Goal: Contribute content: Add original content to the website for others to see

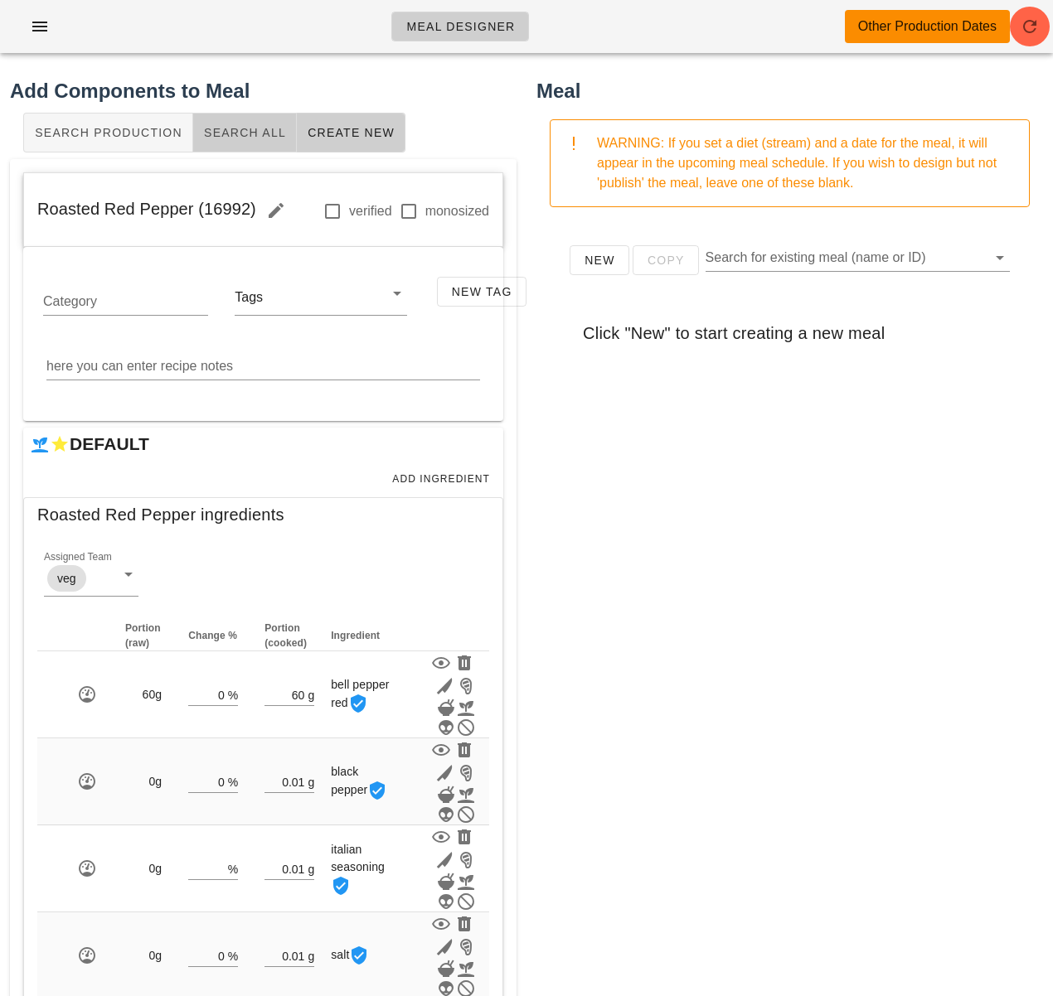
click at [245, 126] on span "Search All" at bounding box center [244, 132] width 83 height 13
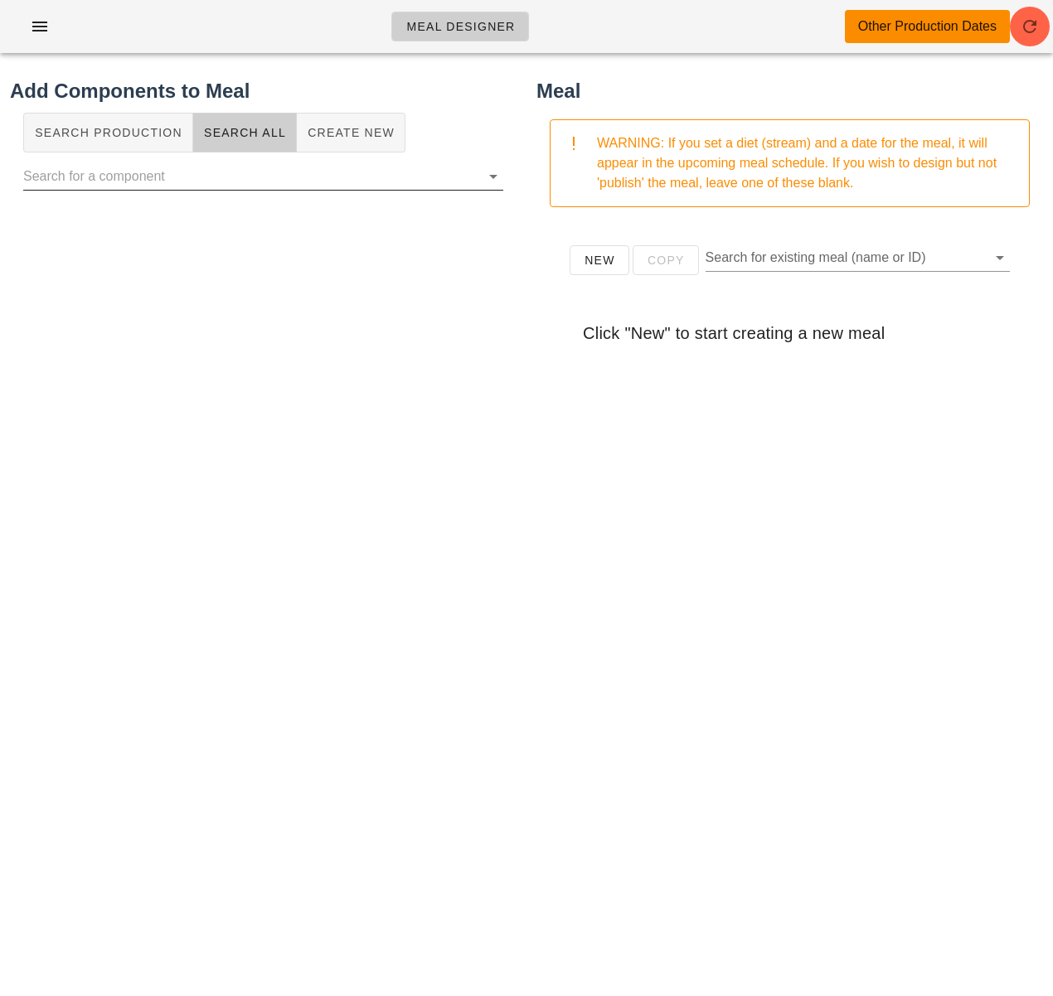
click at [245, 173] on input "text" at bounding box center [249, 176] width 453 height 27
drag, startPoint x: 26, startPoint y: 177, endPoint x: 14, endPoint y: 178, distance: 11.6
click at [15, 179] on div "ciabbata" at bounding box center [263, 185] width 506 height 53
click at [49, 177] on input "Ciabbata" at bounding box center [240, 176] width 434 height 27
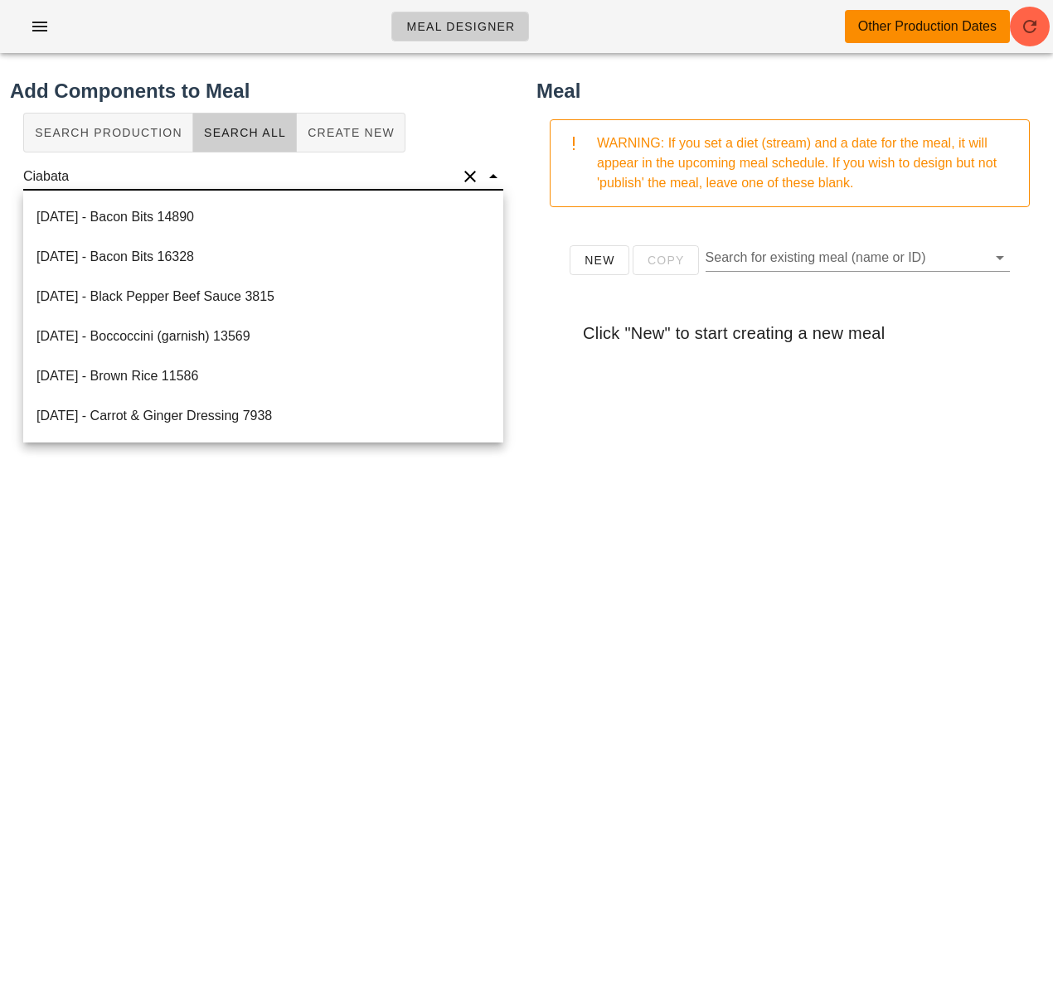
click at [31, 176] on input "Ciabata" at bounding box center [240, 176] width 434 height 27
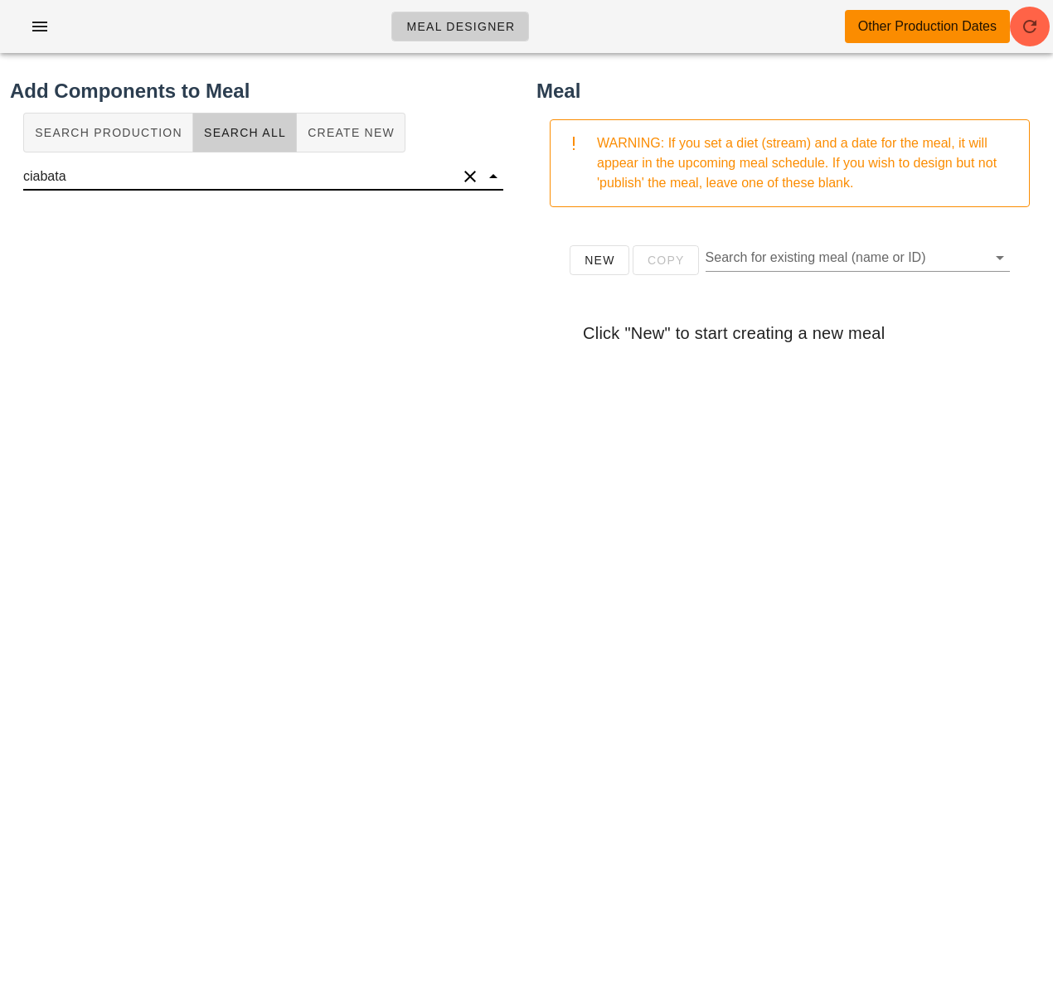
drag, startPoint x: 58, startPoint y: 177, endPoint x: 79, endPoint y: 190, distance: 24.2
click at [64, 179] on input "ciabata" at bounding box center [240, 176] width 434 height 27
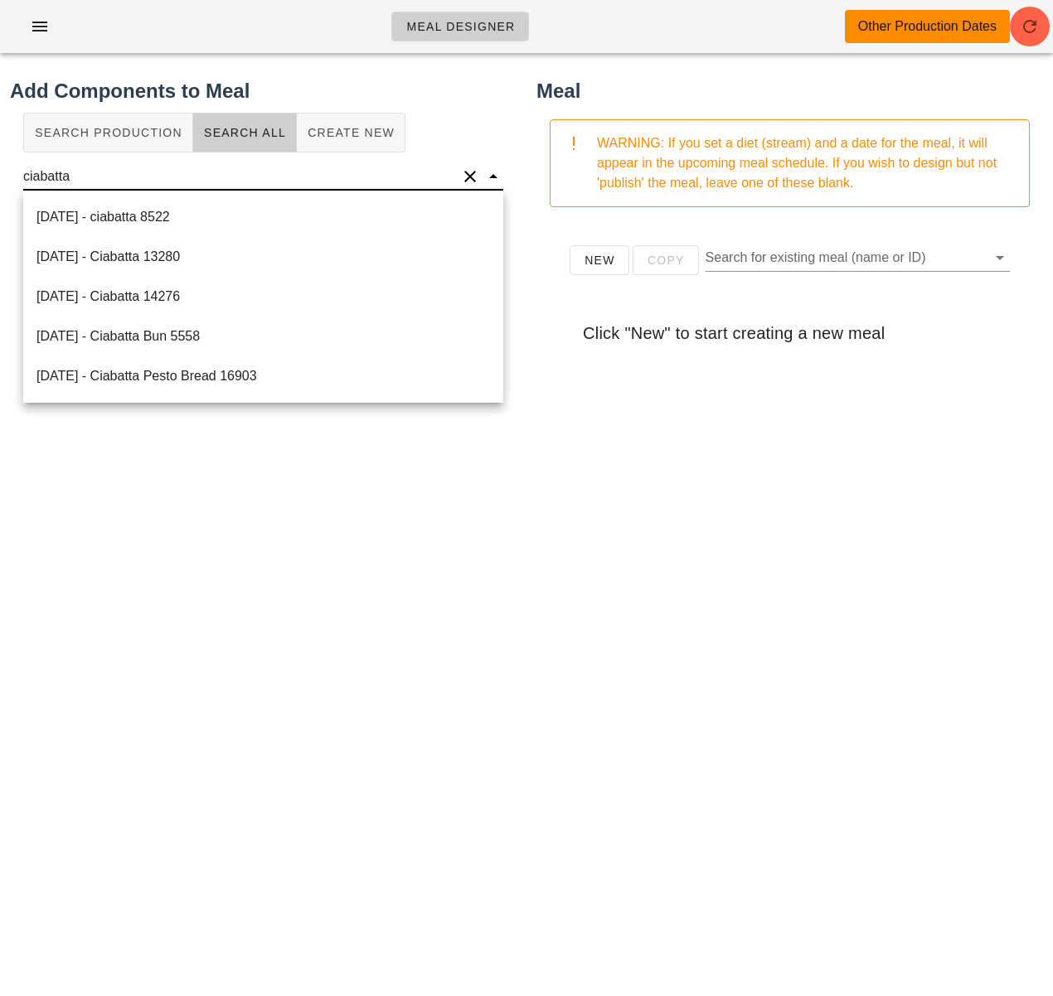
type input "ciabatta"
click at [321, 505] on div "Add Components to Meal Search Production Search All Create New ciabatta" at bounding box center [263, 479] width 526 height 827
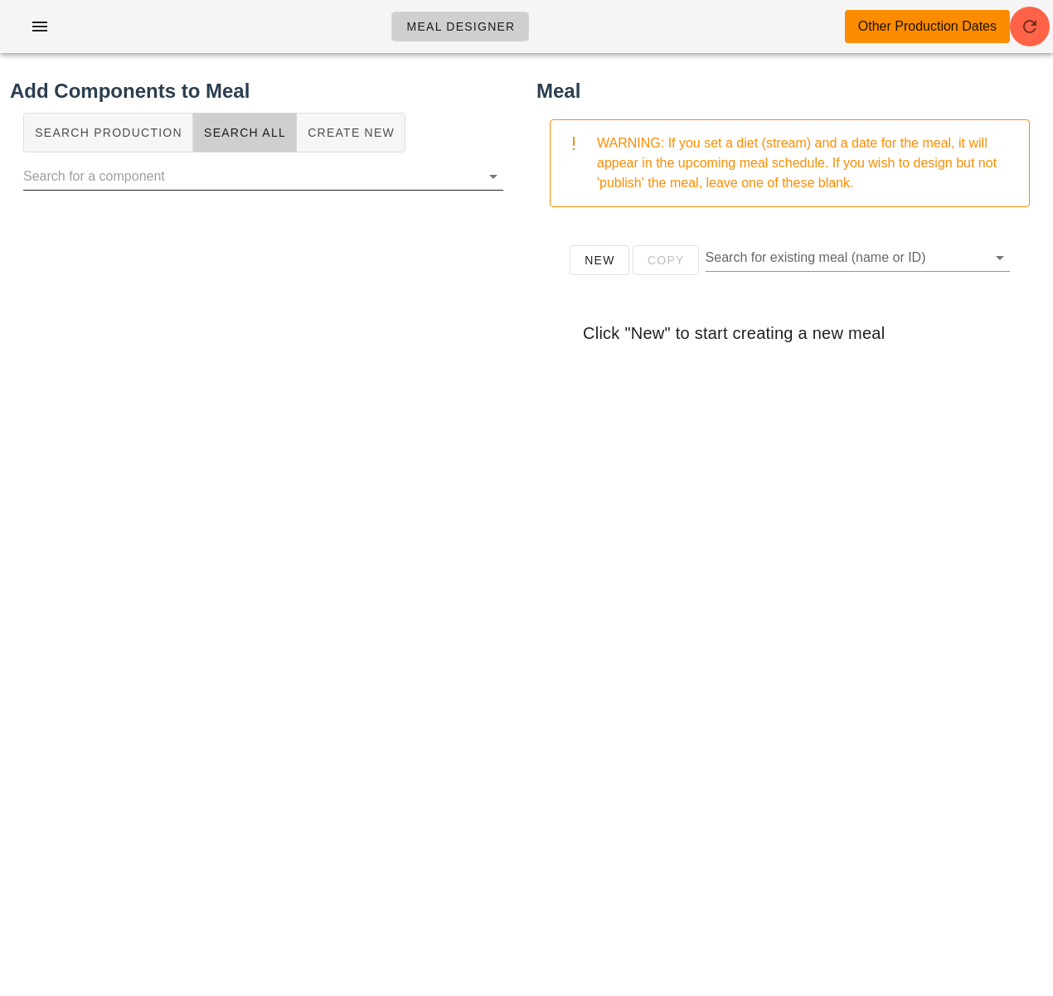
click at [306, 182] on input "text" at bounding box center [249, 176] width 453 height 27
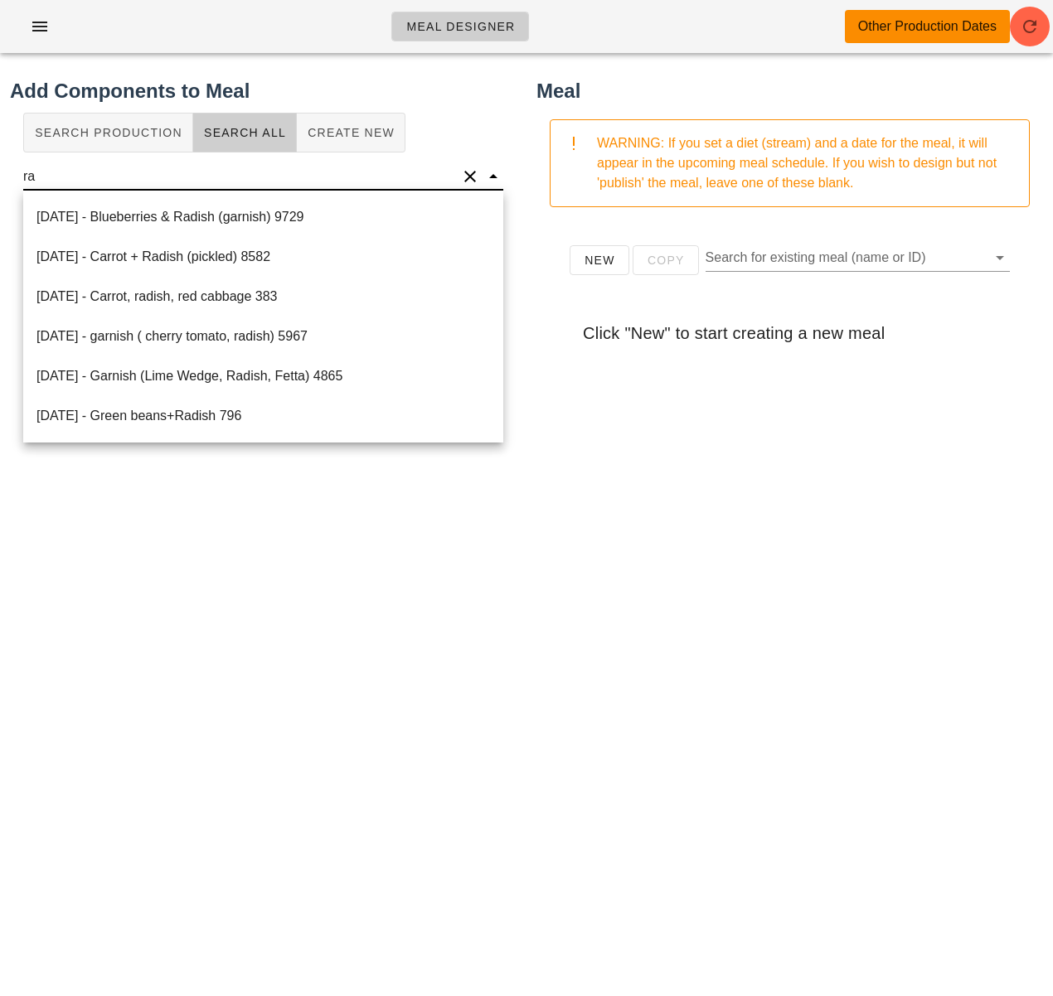
type input "r"
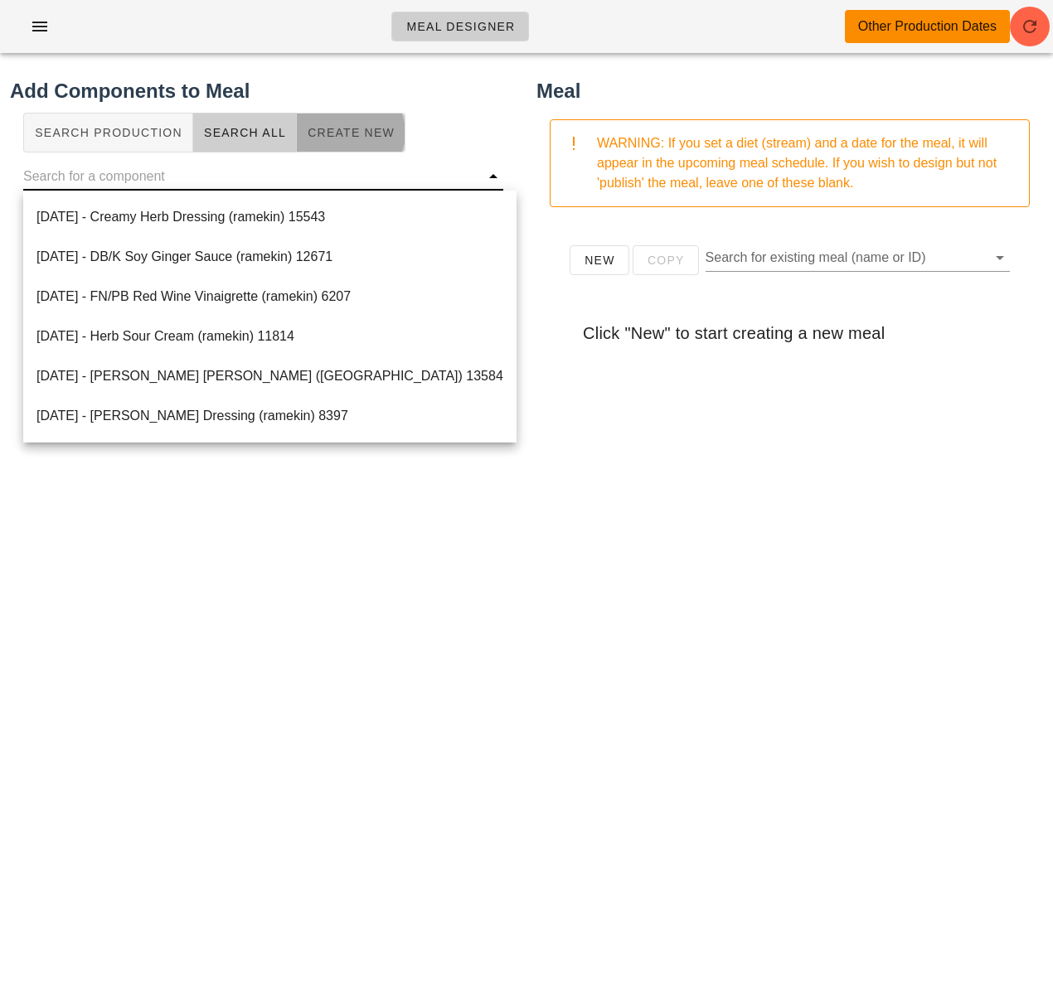
click at [330, 133] on span "Create New" at bounding box center [351, 132] width 88 height 13
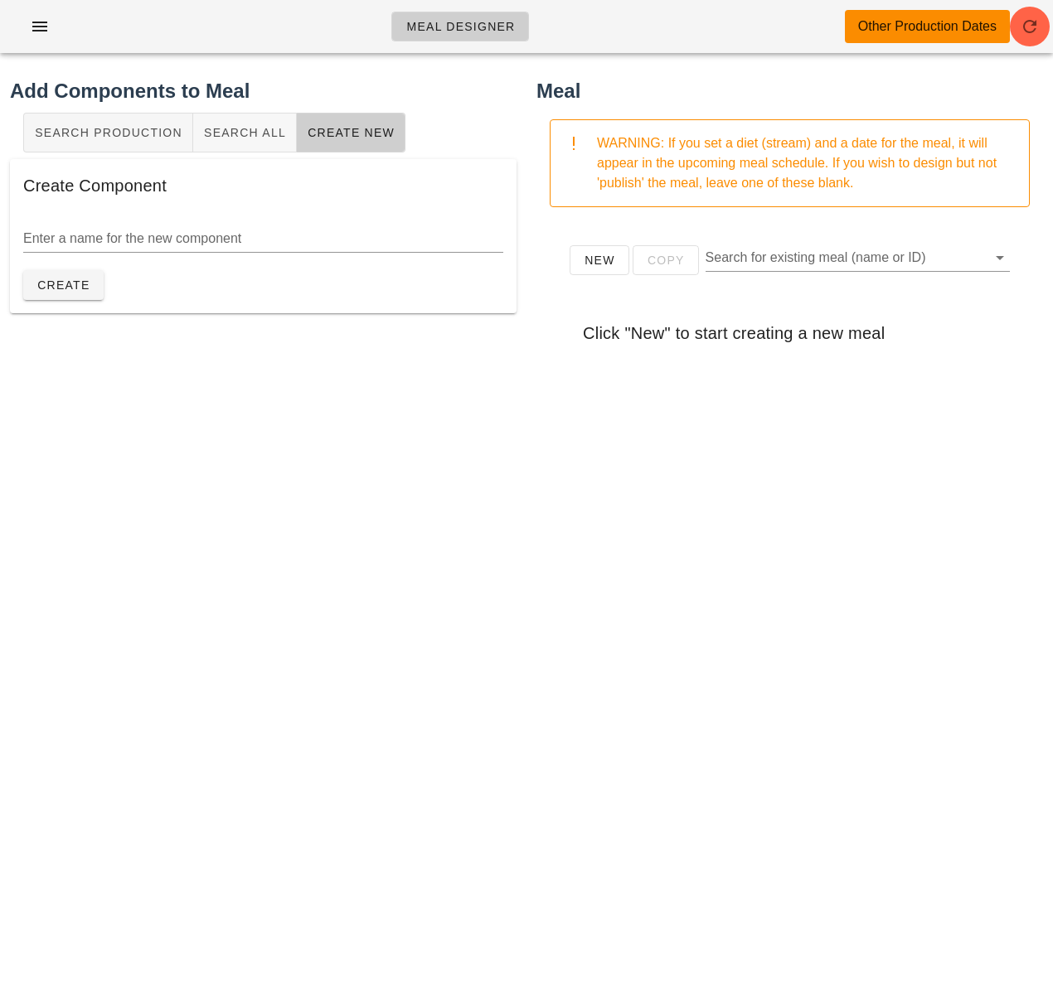
click at [198, 184] on div "Create Component" at bounding box center [263, 185] width 506 height 53
click at [211, 232] on input "Enter a name for the new component" at bounding box center [263, 238] width 480 height 27
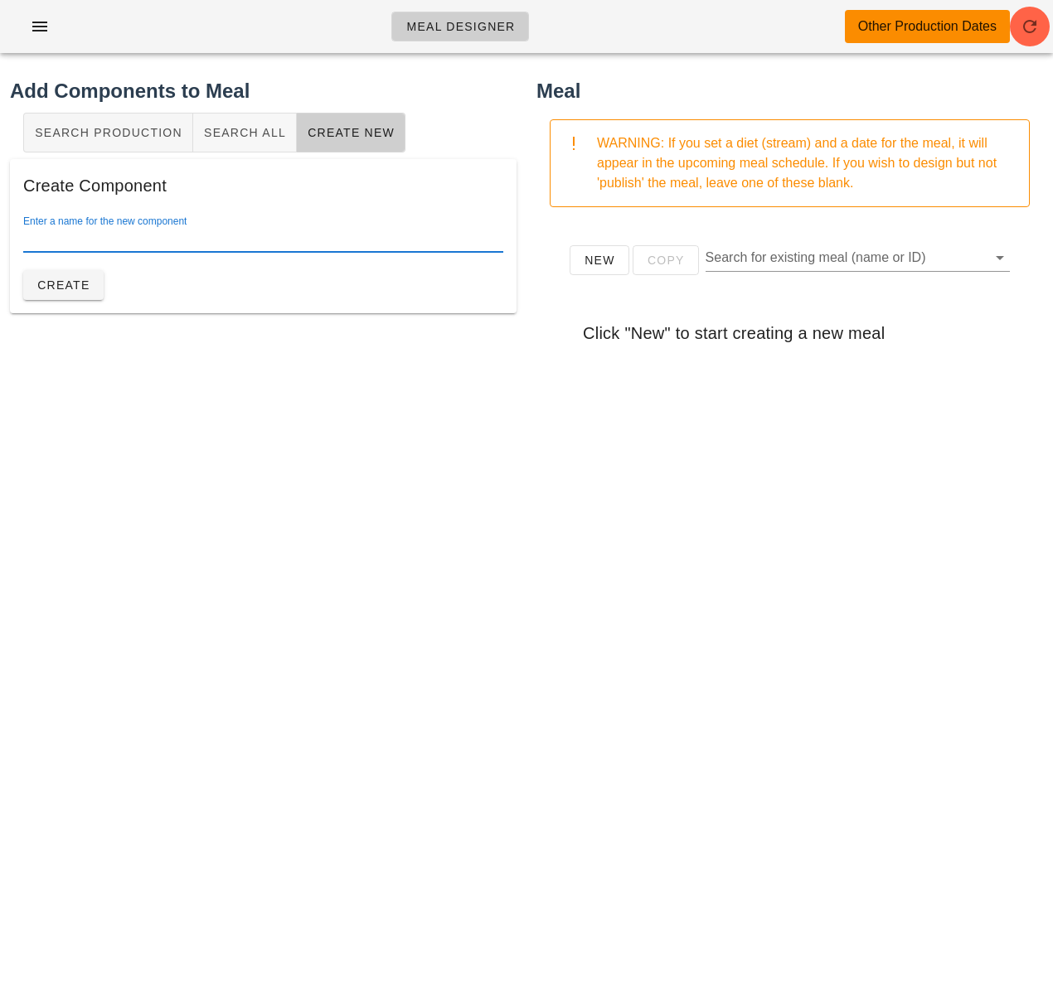
paste input "Radiccio"
type input "Radiccio (garnish)"
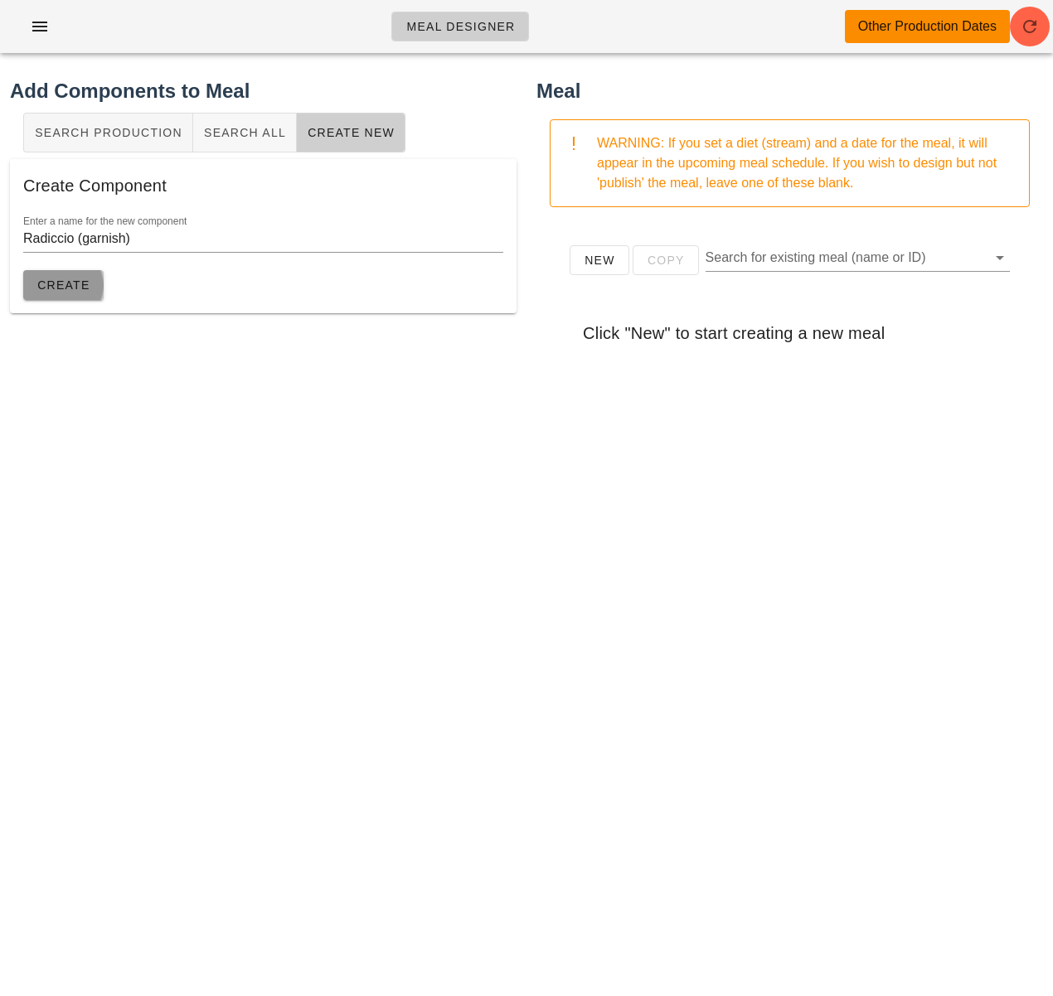
click at [80, 289] on span "Create" at bounding box center [63, 285] width 54 height 13
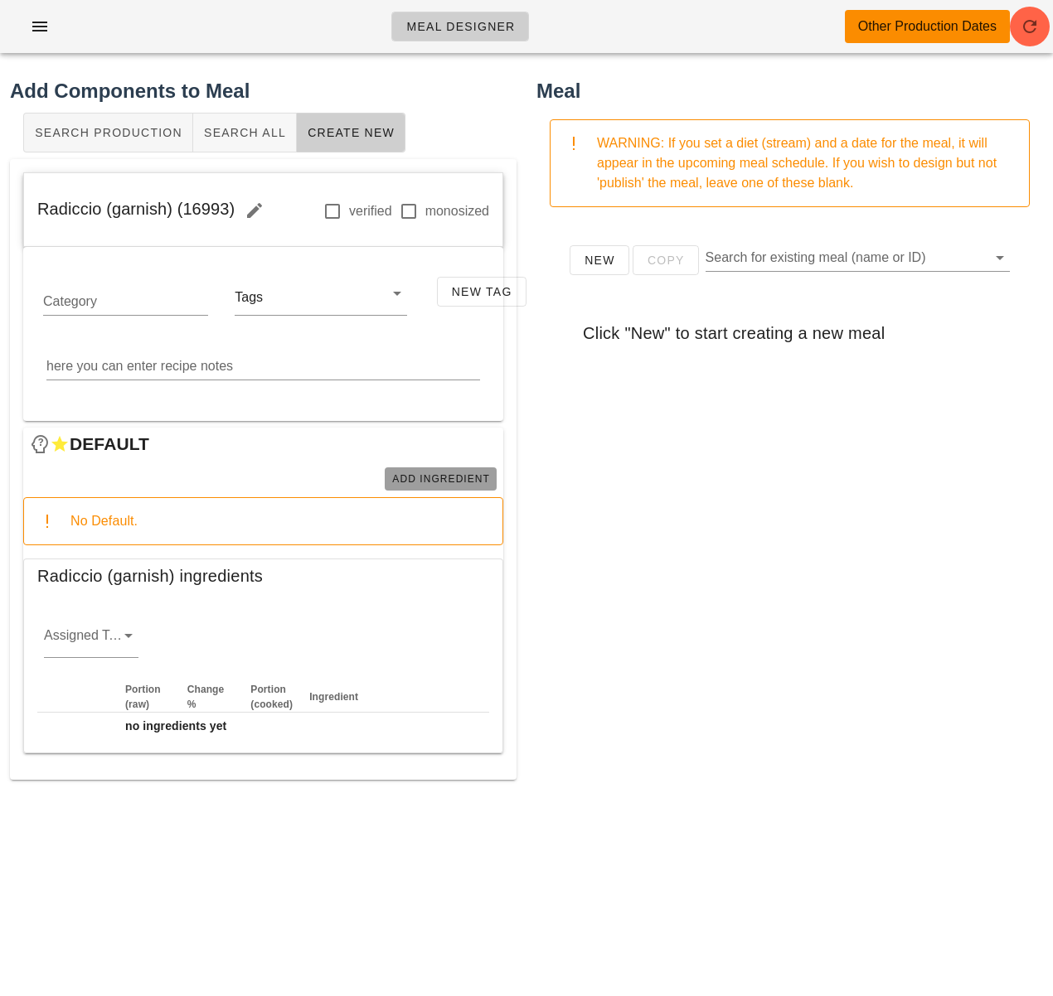
click at [464, 479] on span "Add Ingredient" at bounding box center [440, 479] width 99 height 12
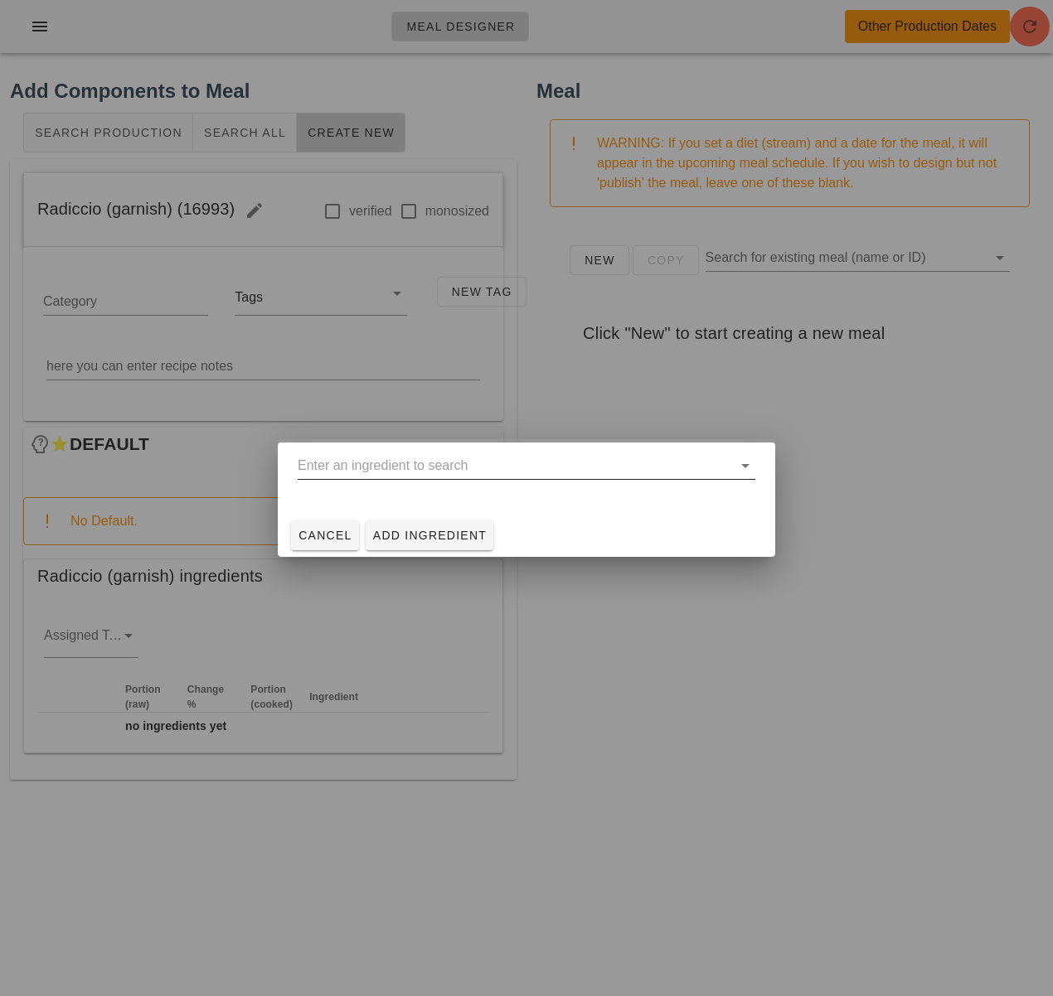
click at [395, 471] on input "text" at bounding box center [515, 466] width 434 height 27
type input "r"
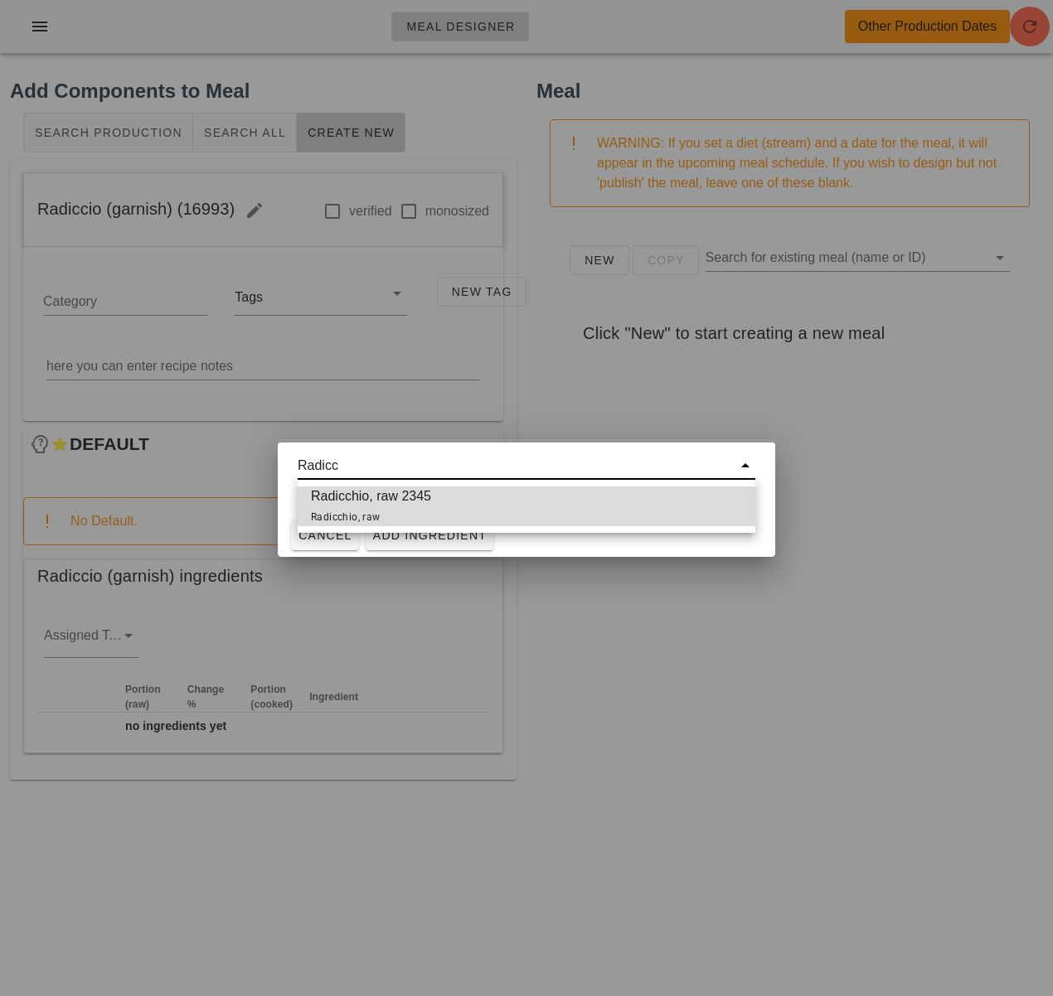
click at [410, 497] on span "Radicchio, raw 2345 Radicchio, raw" at bounding box center [371, 507] width 120 height 40
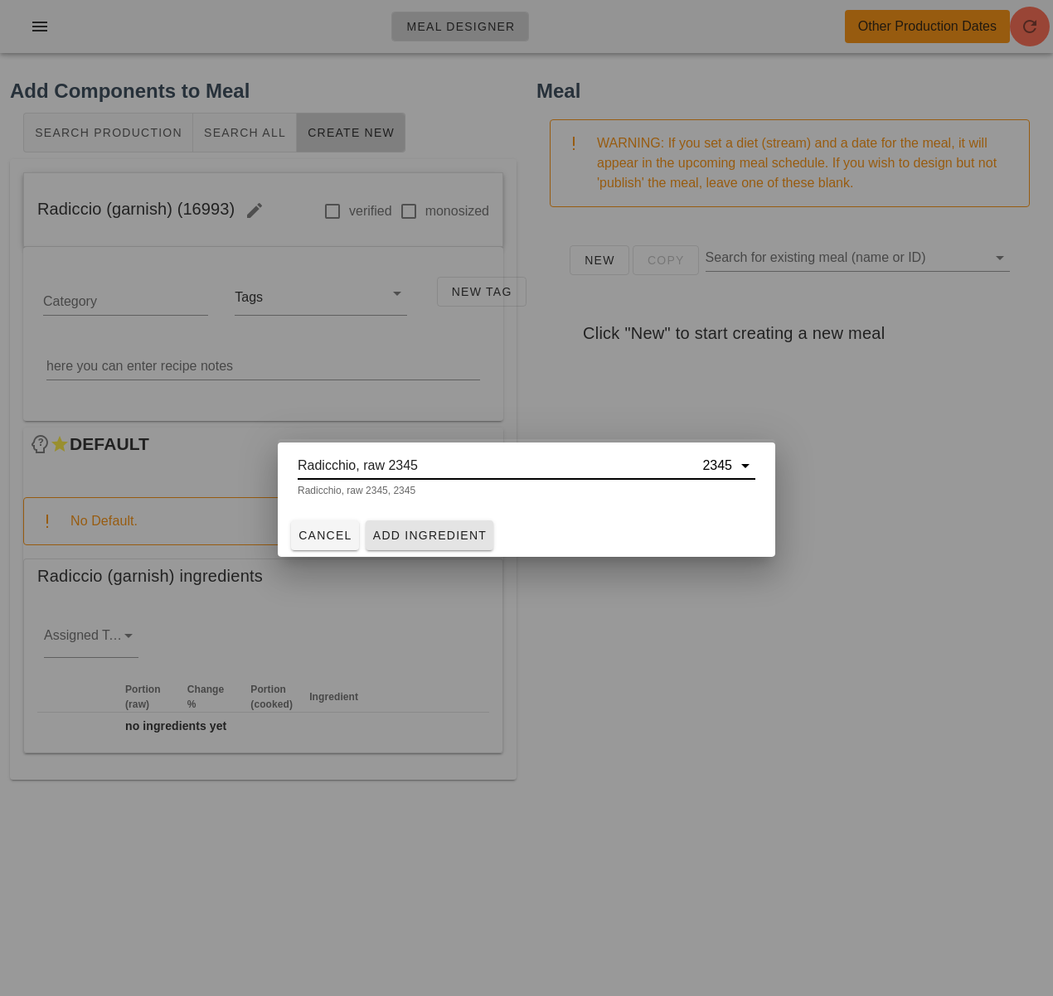
type input "Radicchio, raw 2345"
click at [429, 540] on span "Add Ingredient" at bounding box center [429, 535] width 115 height 13
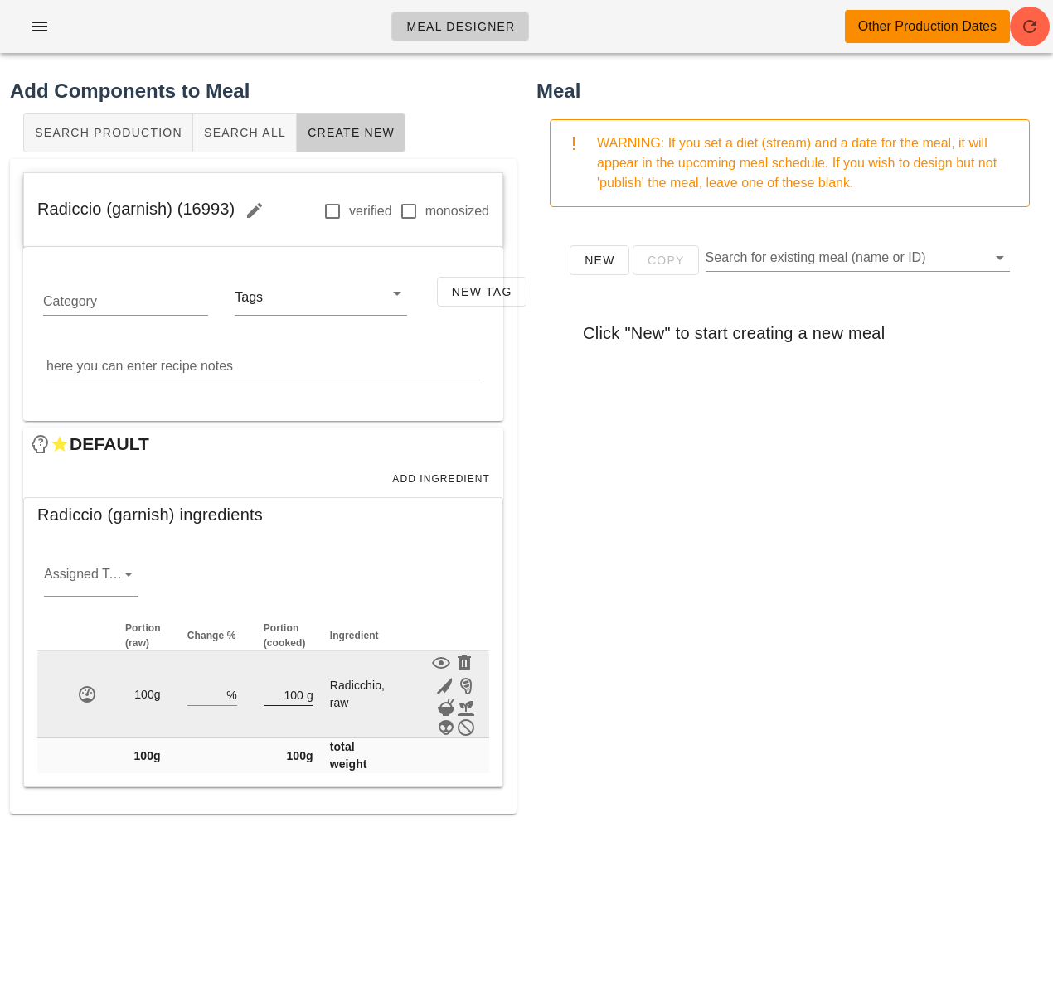
click at [297, 699] on input "100" at bounding box center [284, 695] width 40 height 22
type input "10"
click at [450, 683] on icon "button" at bounding box center [444, 686] width 20 height 20
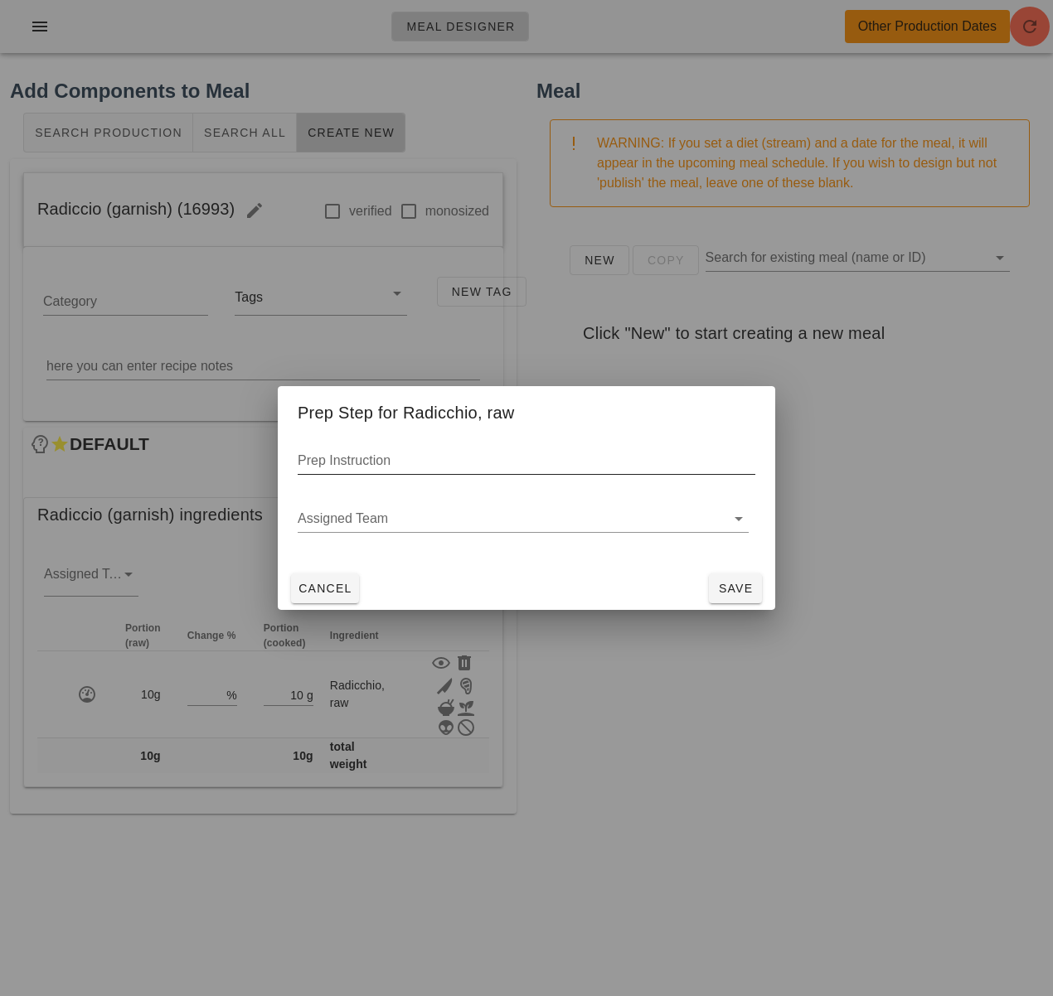
click at [336, 463] on input "Prep Instruction" at bounding box center [527, 461] width 458 height 27
type input "julienne"
click at [735, 579] on button "Save" at bounding box center [735, 589] width 53 height 30
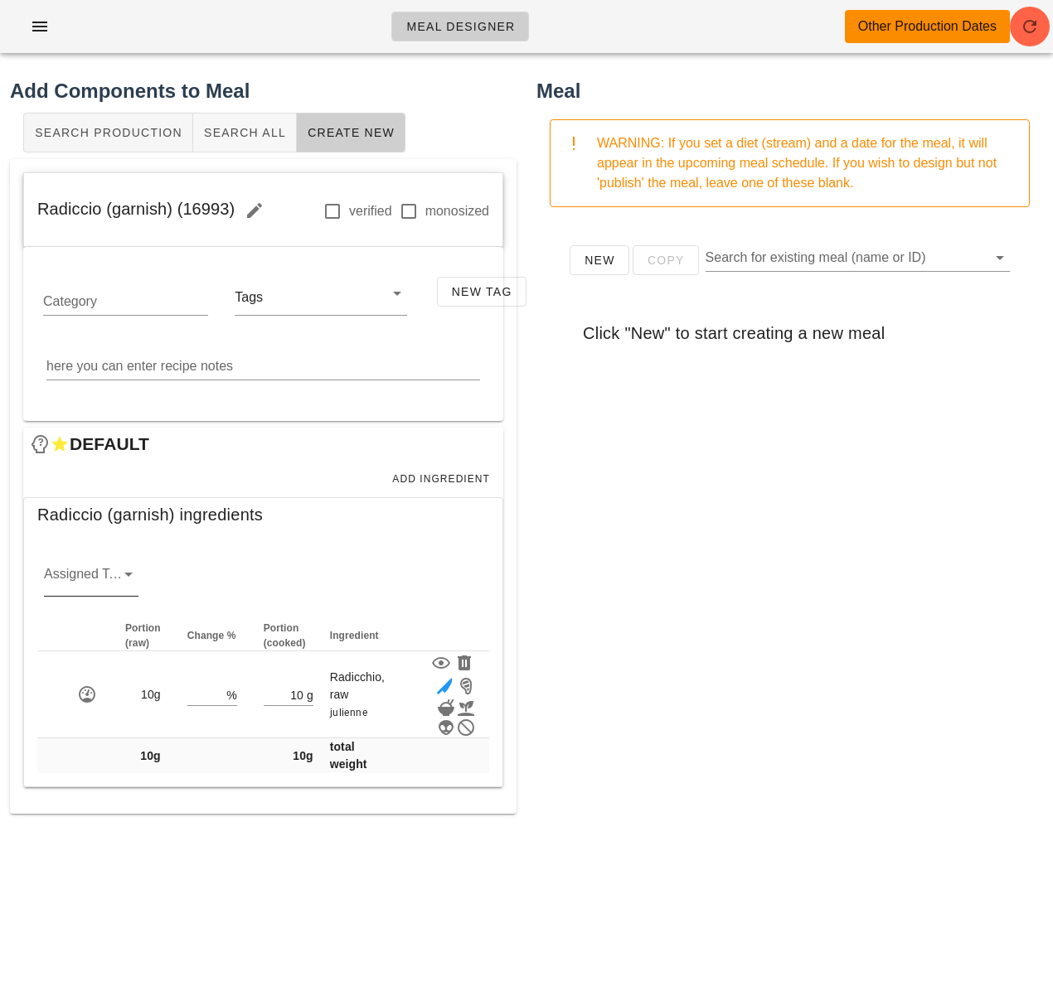
click at [122, 579] on icon at bounding box center [129, 575] width 20 height 20
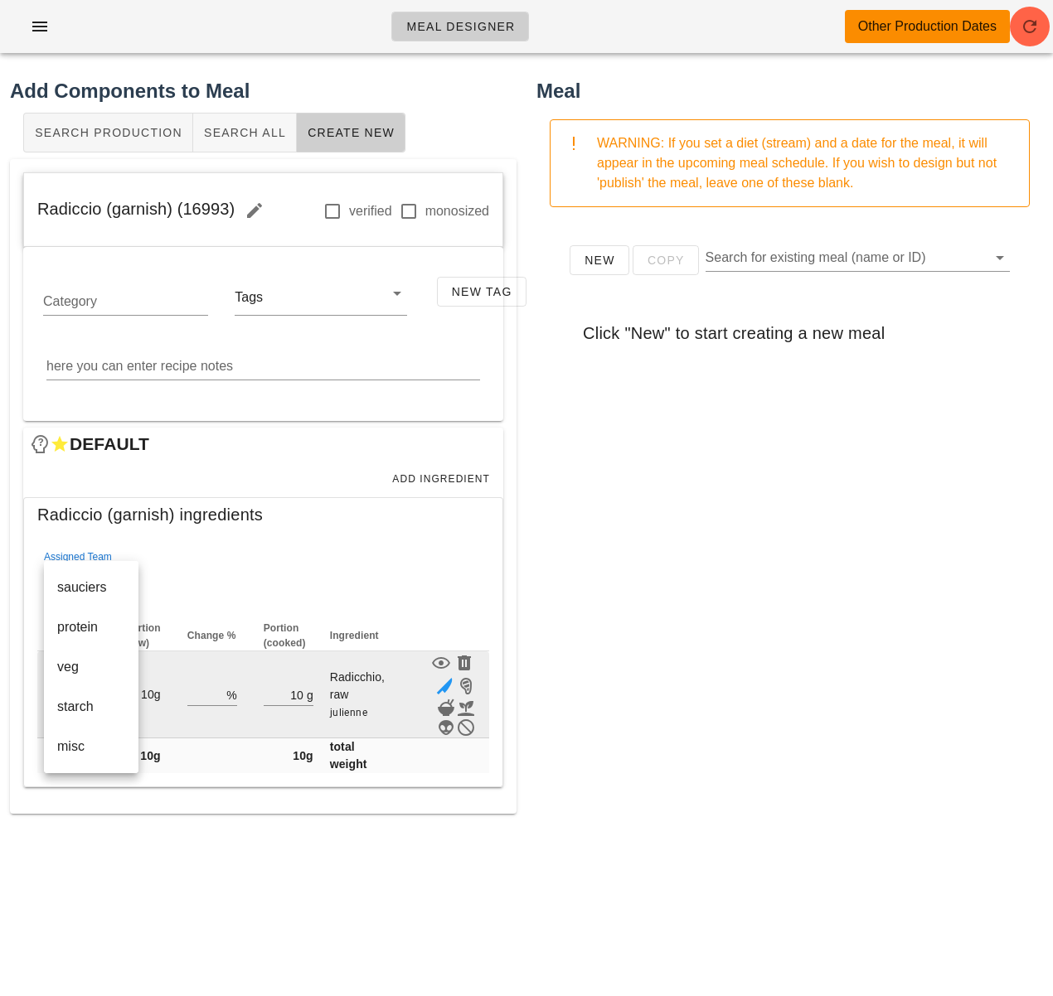
click at [105, 670] on div "veg" at bounding box center [91, 667] width 68 height 16
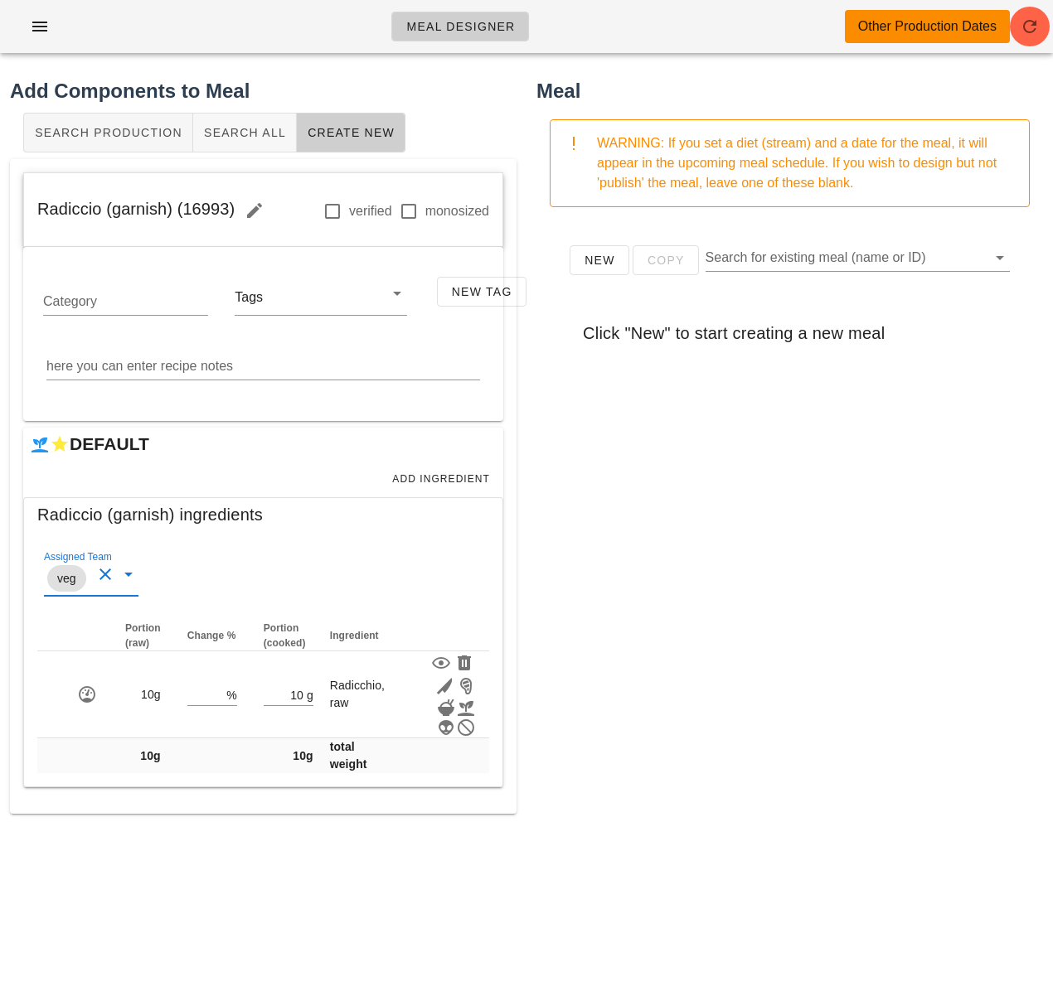
drag, startPoint x: 230, startPoint y: 210, endPoint x: 33, endPoint y: 220, distance: 196.7
click at [33, 220] on div "Radiccio (garnish) (16993) verified monosized" at bounding box center [263, 210] width 478 height 75
copy span "Radiccio (garnish) (16993)"
click at [257, 138] on span "Search All" at bounding box center [244, 132] width 83 height 13
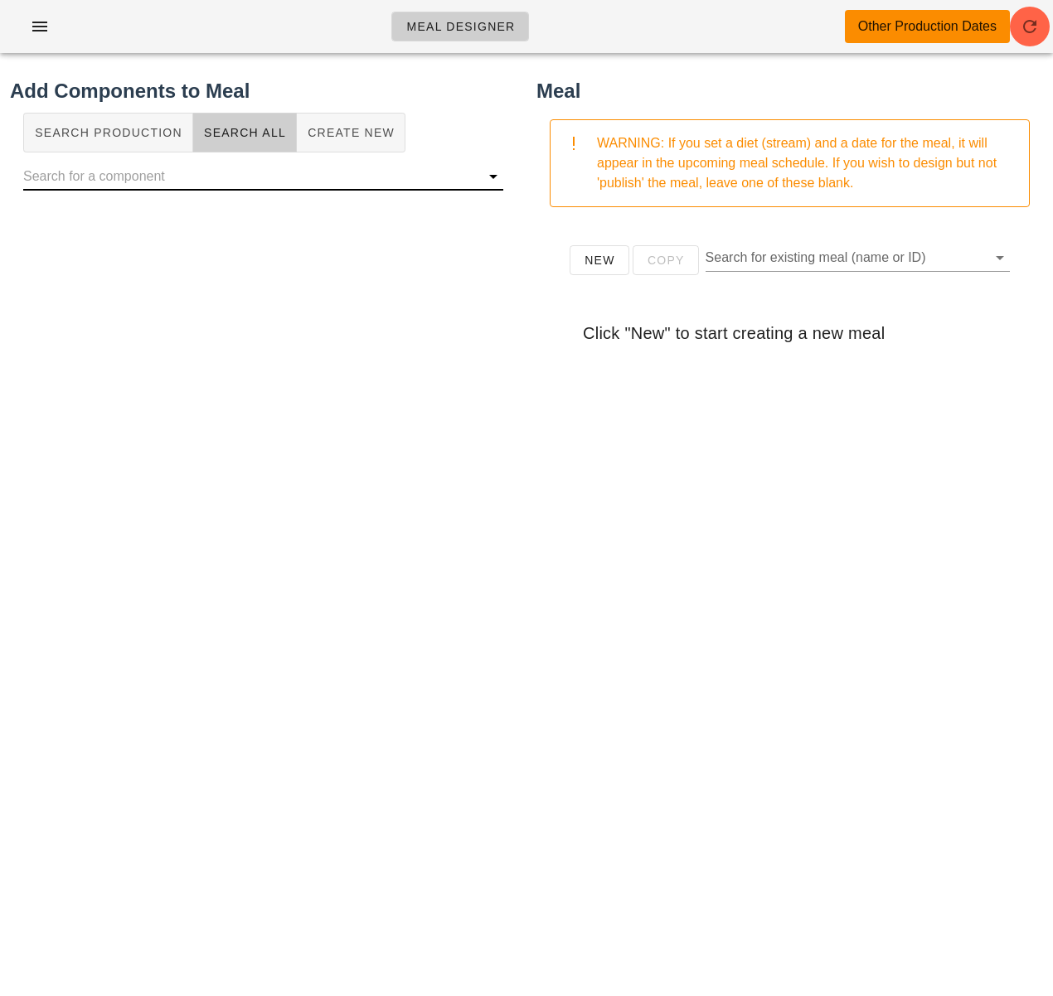
click at [223, 173] on input "text" at bounding box center [249, 176] width 453 height 27
paste input "prosciutto"
click at [27, 181] on input "prosciutto" at bounding box center [240, 176] width 434 height 27
drag, startPoint x: 61, startPoint y: 177, endPoint x: -44, endPoint y: 167, distance: 105.7
click at [0, 167] on html "Meal Designer Other Production Dates Add Components to Meal Search Production S…" at bounding box center [526, 498] width 1053 height 996
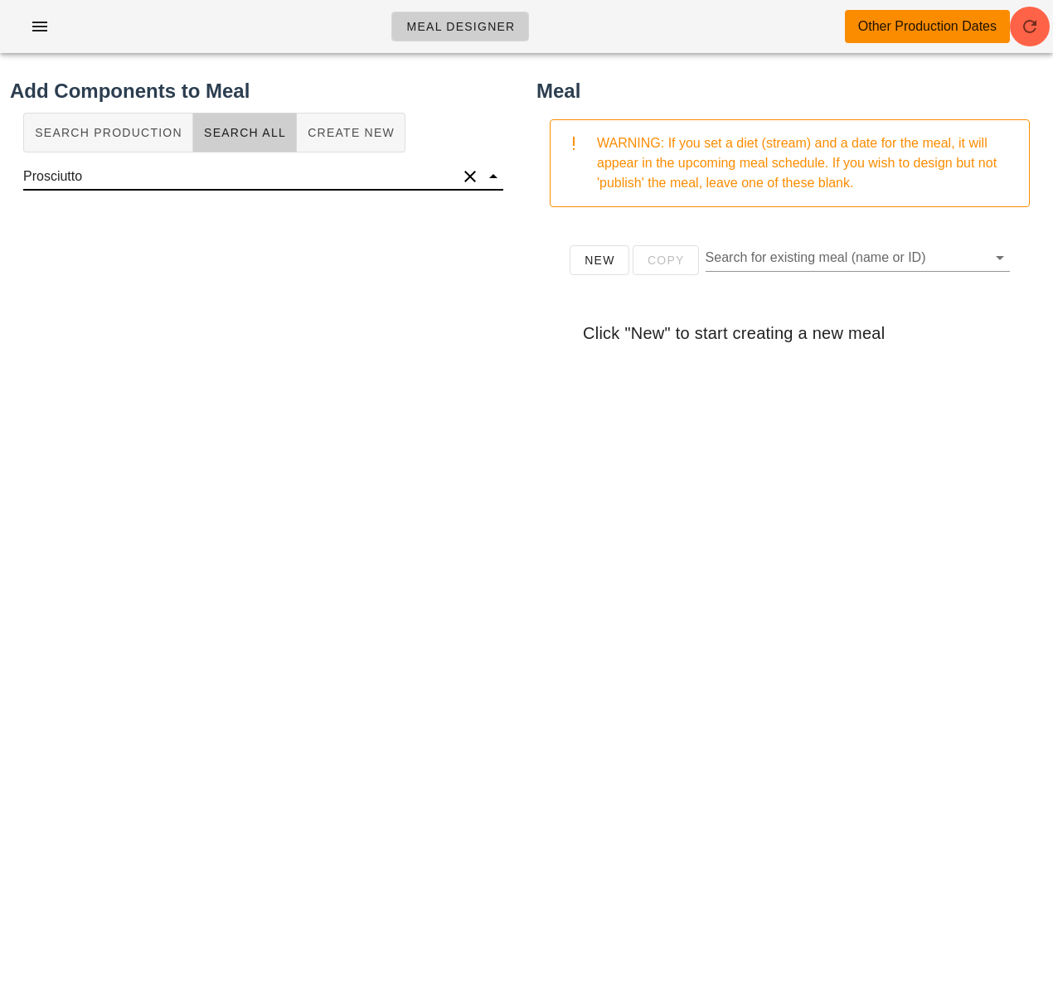
type input "\"
click at [342, 138] on span "Create New" at bounding box center [351, 132] width 88 height 13
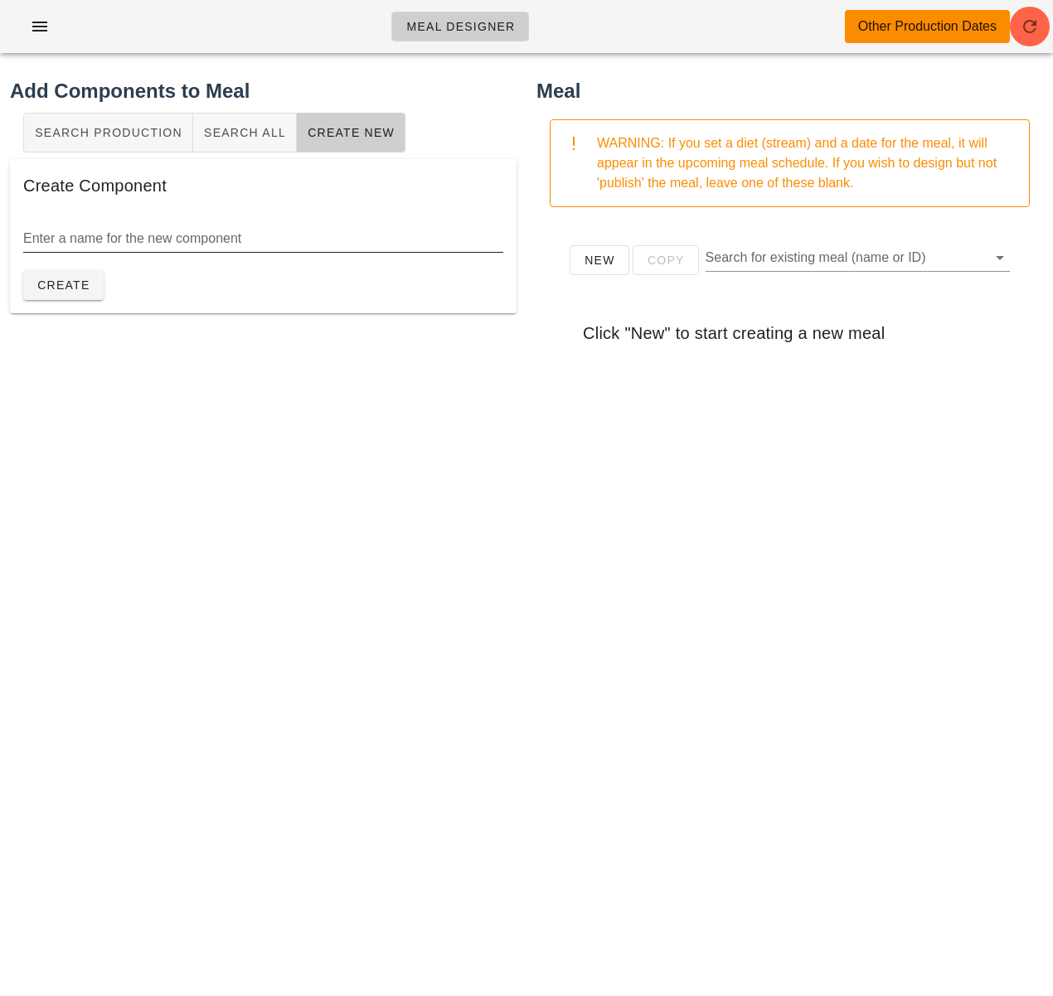
click at [206, 240] on div "Enter a name for the new component" at bounding box center [263, 238] width 480 height 27
paste input "prosciutto"
drag, startPoint x: -38, startPoint y: 233, endPoint x: -58, endPoint y: 230, distance: 20.0
click at [0, 230] on html "Meal Designer Other Production Dates Add Components to Meal Search Production S…" at bounding box center [526, 498] width 1053 height 996
click at [46, 230] on input "prosciutto" at bounding box center [263, 238] width 480 height 27
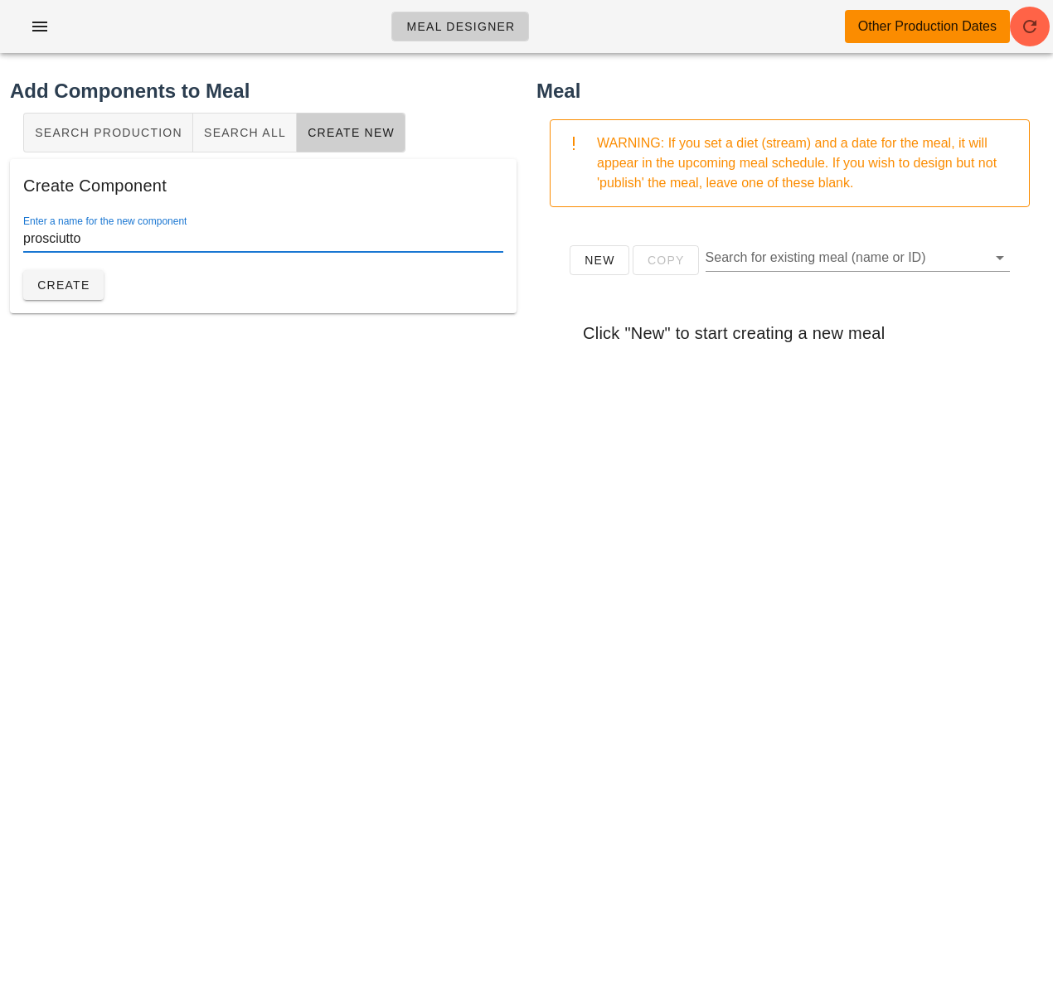
click at [32, 236] on input "prosciutto" at bounding box center [263, 238] width 480 height 27
click at [97, 239] on input "Prosciutto" at bounding box center [263, 238] width 480 height 27
click at [95, 237] on input "Prosciutto (san" at bounding box center [263, 238] width 480 height 27
click at [91, 239] on input "Prosciutto (san" at bounding box center [263, 238] width 480 height 27
click at [155, 237] on input "Prosciutto (for san" at bounding box center [263, 238] width 480 height 27
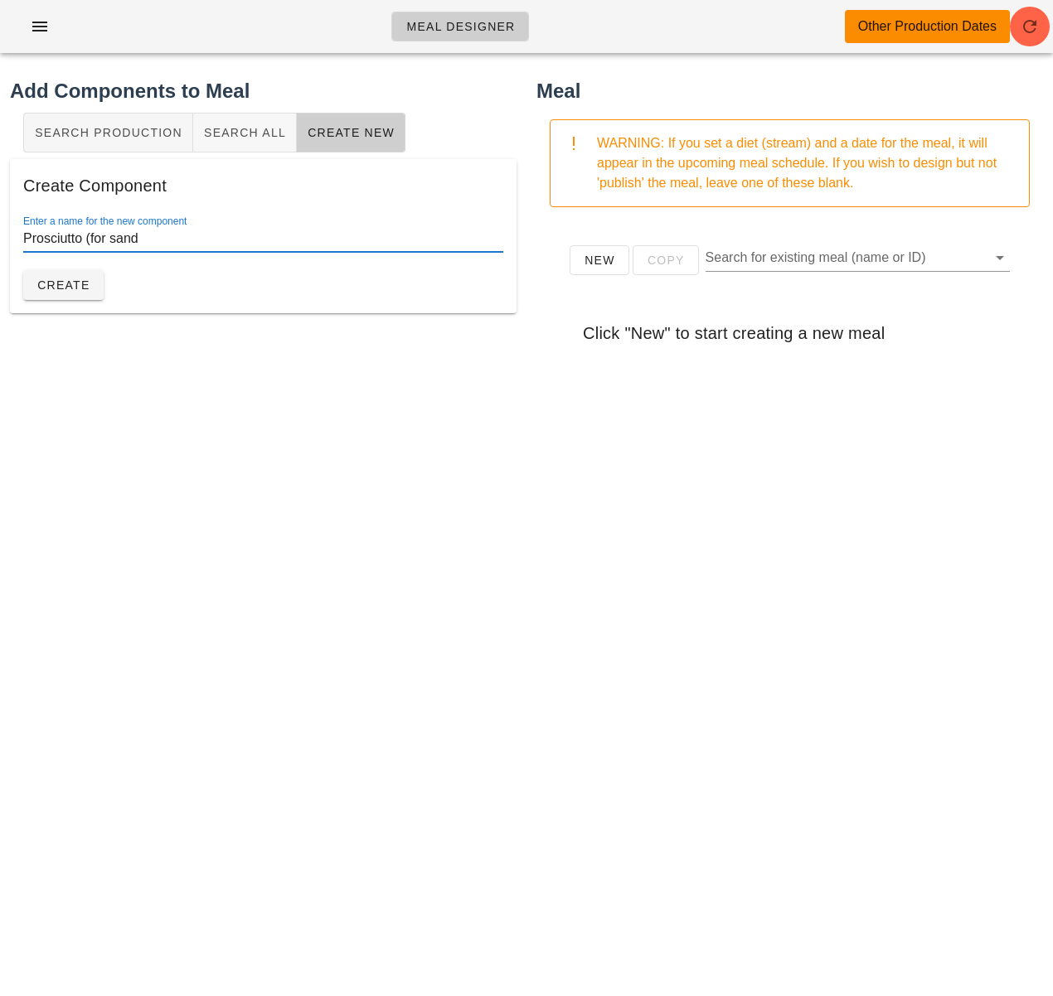
paste input "w"
type input "Prosciutto (for sandwich)"
click at [77, 282] on span "Create" at bounding box center [63, 285] width 54 height 13
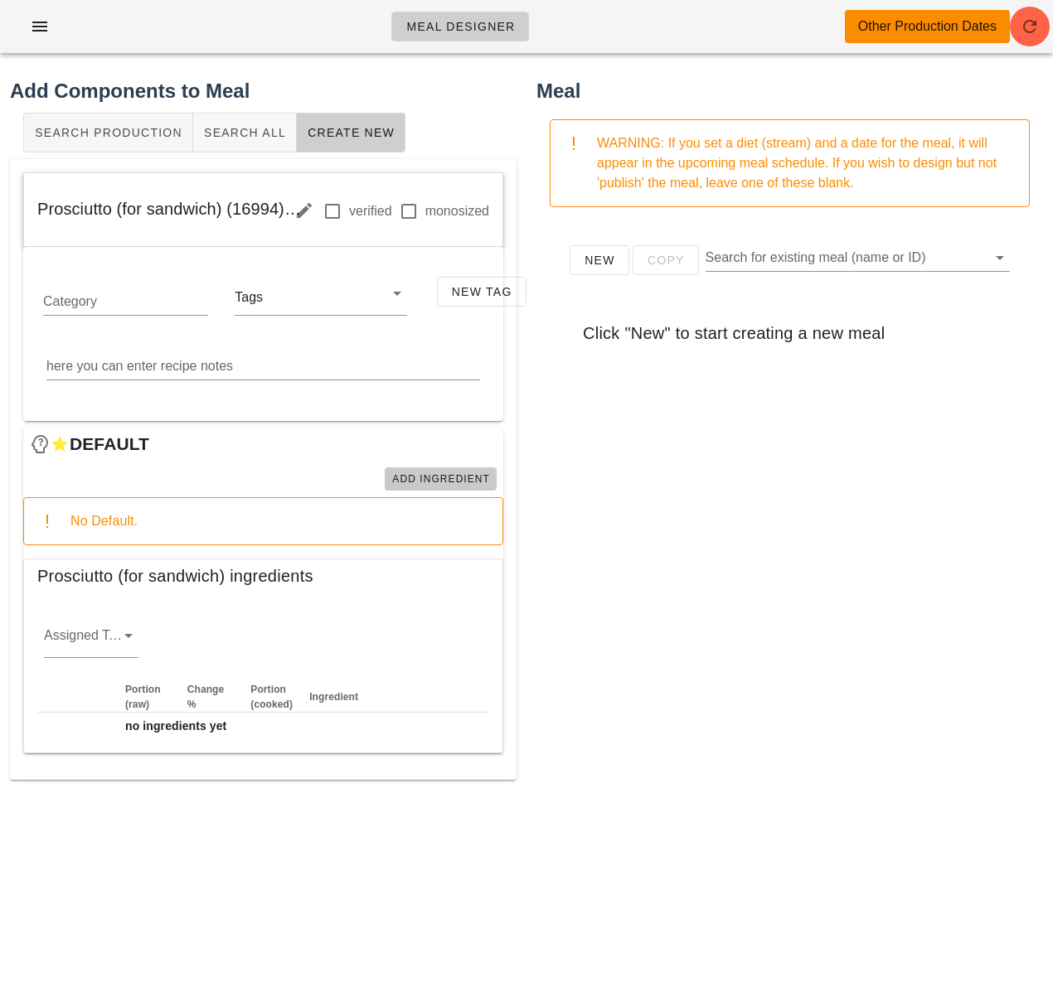
click at [453, 476] on span "Add Ingredient" at bounding box center [440, 479] width 99 height 12
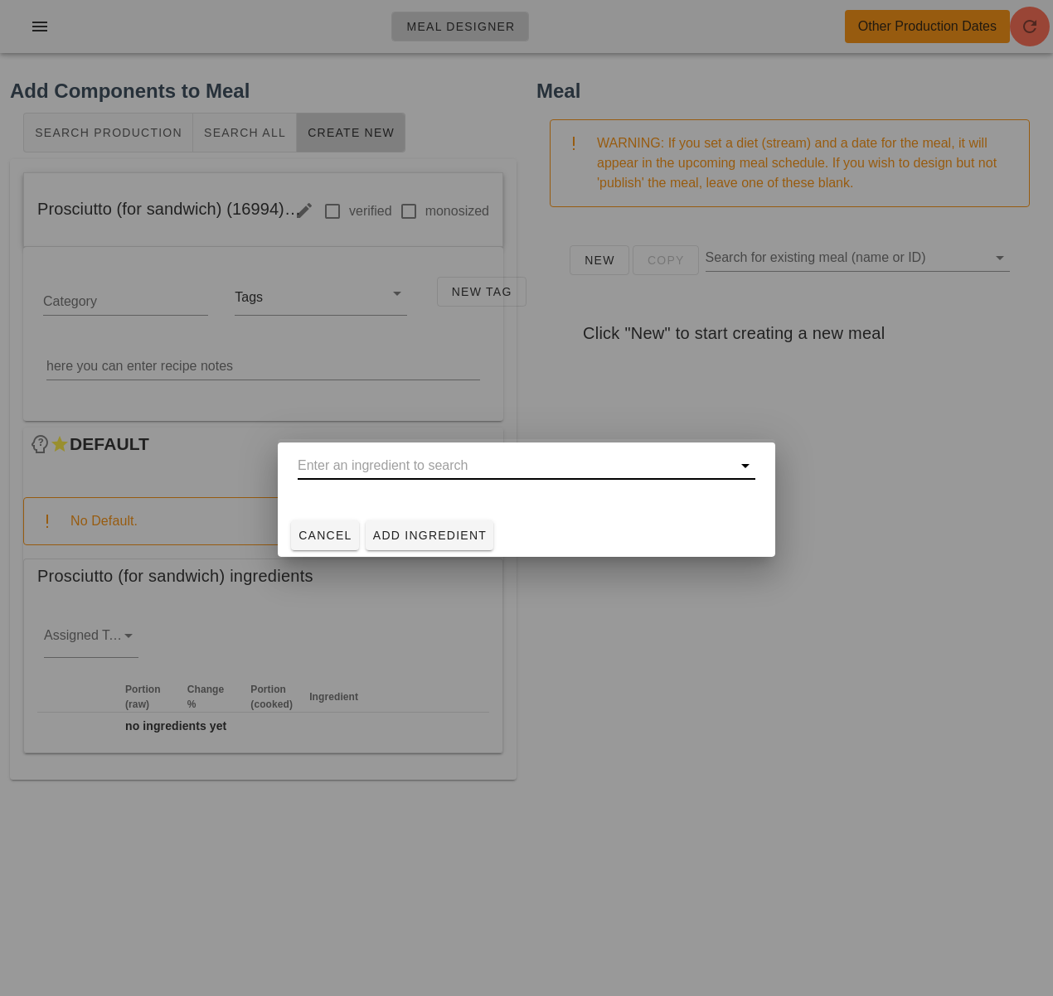
click at [401, 465] on input "text" at bounding box center [515, 466] width 434 height 27
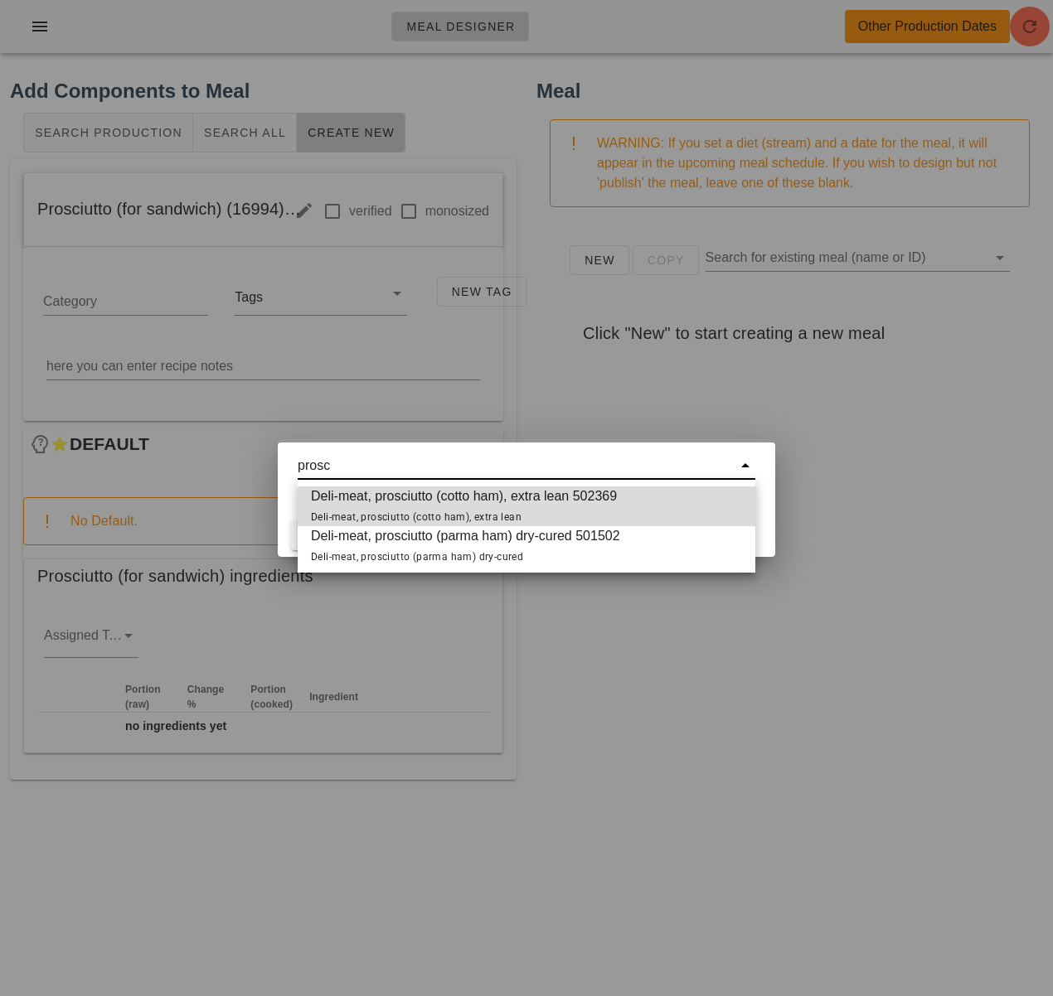
type input "prosc"
